Goal: Information Seeking & Learning: Learn about a topic

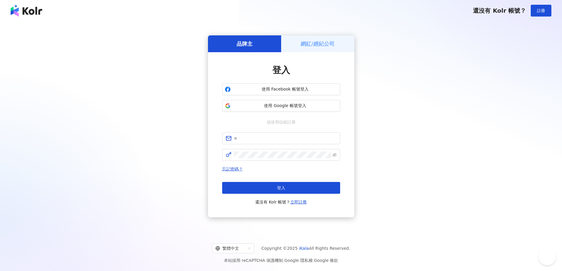
click at [299, 110] on button "使用 Google 帳號登入" at bounding box center [281, 106] width 118 height 12
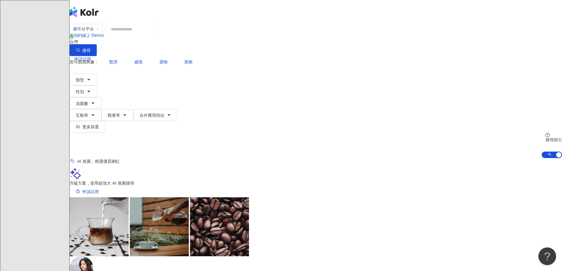
click at [156, 35] on input "search" at bounding box center [132, 29] width 48 height 11
click at [97, 74] on button "類型" at bounding box center [84, 80] width 28 height 12
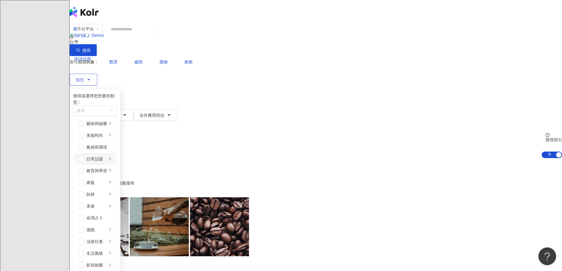
click at [115, 157] on li "日常話題" at bounding box center [95, 159] width 41 height 12
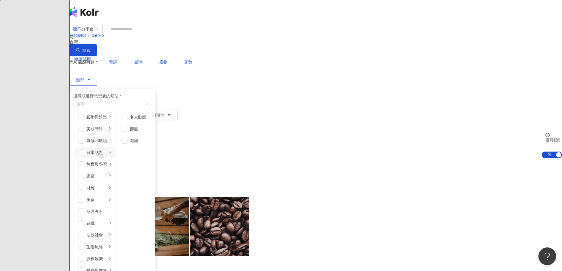
click at [115, 157] on li "日常話題" at bounding box center [95, 153] width 41 height 12
click at [107, 176] on div "家庭" at bounding box center [96, 176] width 21 height 6
click at [143, 102] on div "button" at bounding box center [108, 104] width 68 height 4
click at [112, 151] on icon "right" at bounding box center [110, 153] width 4 height 4
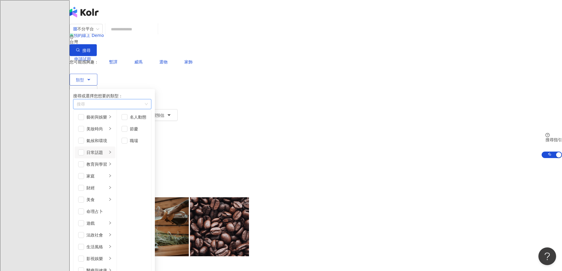
click at [144, 102] on div "button" at bounding box center [109, 104] width 70 height 4
type input "****"
click at [151, 99] on div "好物分享" at bounding box center [112, 104] width 78 height 10
drag, startPoint x: 280, startPoint y: 99, endPoint x: 238, endPoint y: 101, distance: 42.0
click at [151, 99] on div "搜尋" at bounding box center [112, 104] width 78 height 10
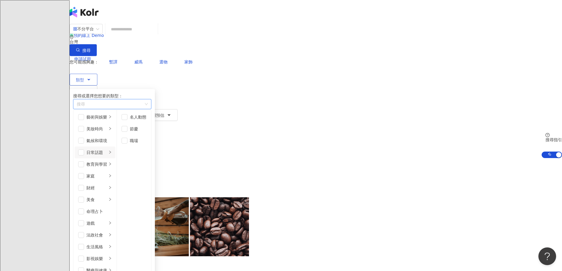
click at [144, 102] on div "button" at bounding box center [109, 104] width 70 height 4
click at [107, 244] on div "生活風格" at bounding box center [96, 247] width 21 height 6
click at [115, 147] on li "日常話題" at bounding box center [95, 153] width 41 height 12
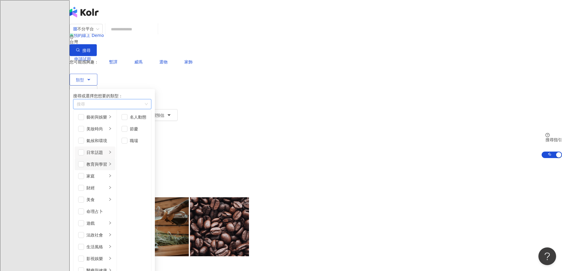
click at [107, 161] on div "教育與學習" at bounding box center [96, 164] width 21 height 6
click at [107, 128] on div "美妝時尚" at bounding box center [96, 129] width 21 height 6
click at [115, 123] on li "美妝時尚" at bounding box center [95, 129] width 41 height 12
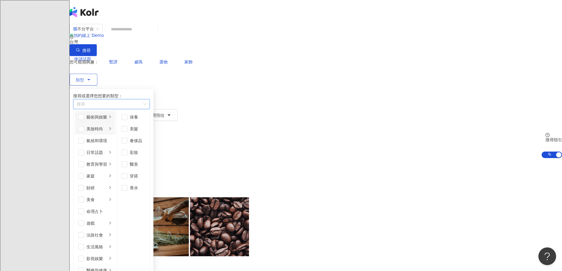
click at [107, 117] on div "藝術與娛樂" at bounding box center [96, 117] width 21 height 6
click at [151, 164] on div "玩具模型" at bounding box center [140, 164] width 21 height 6
click at [156, 99] on div "玩具模型" at bounding box center [114, 104] width 82 height 10
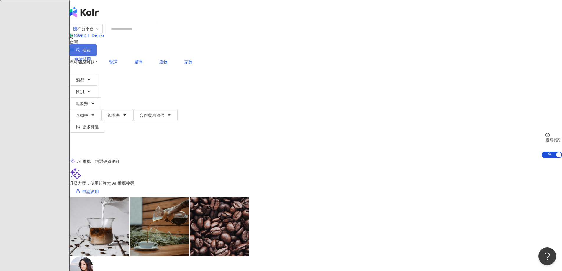
click at [97, 44] on button "搜尋" at bounding box center [83, 50] width 27 height 12
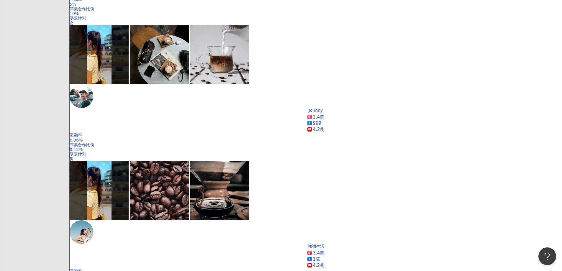
scroll to position [354, 0]
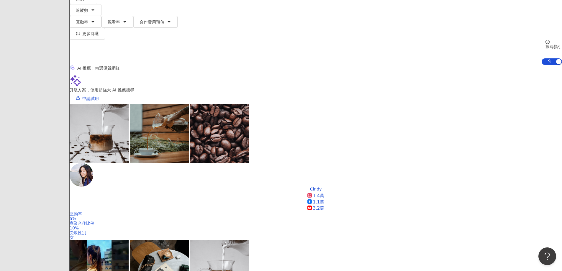
scroll to position [0, 0]
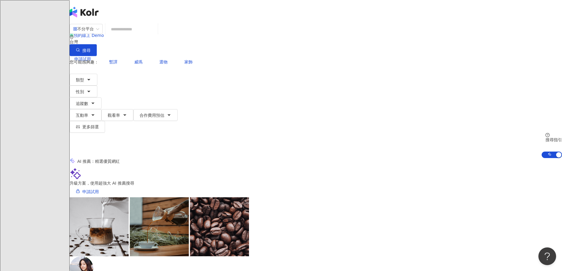
click at [156, 35] on input "search" at bounding box center [132, 29] width 48 height 11
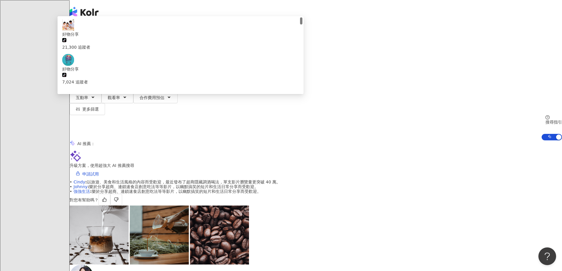
type input "****"
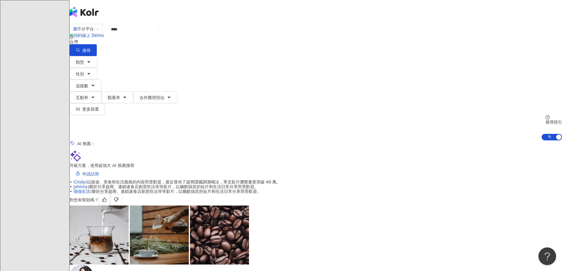
click at [97, 44] on button "搜尋" at bounding box center [83, 50] width 27 height 12
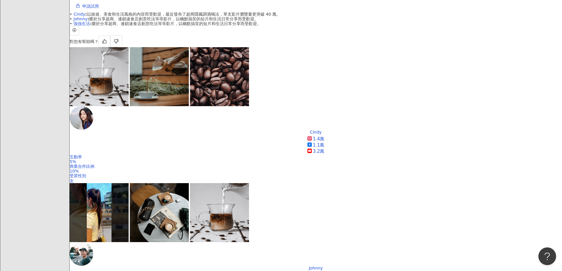
scroll to position [177, 0]
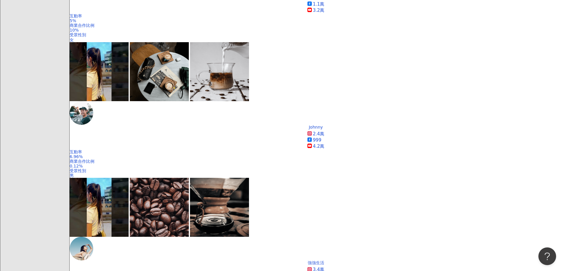
scroll to position [295, 0]
